Goal: Information Seeking & Learning: Learn about a topic

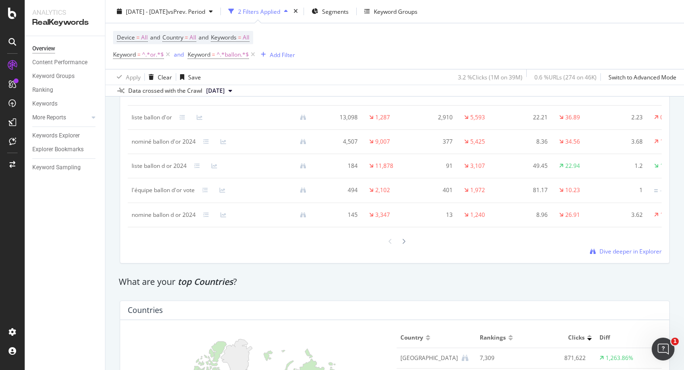
scroll to position [1220, 0]
